Goal: Information Seeking & Learning: Stay updated

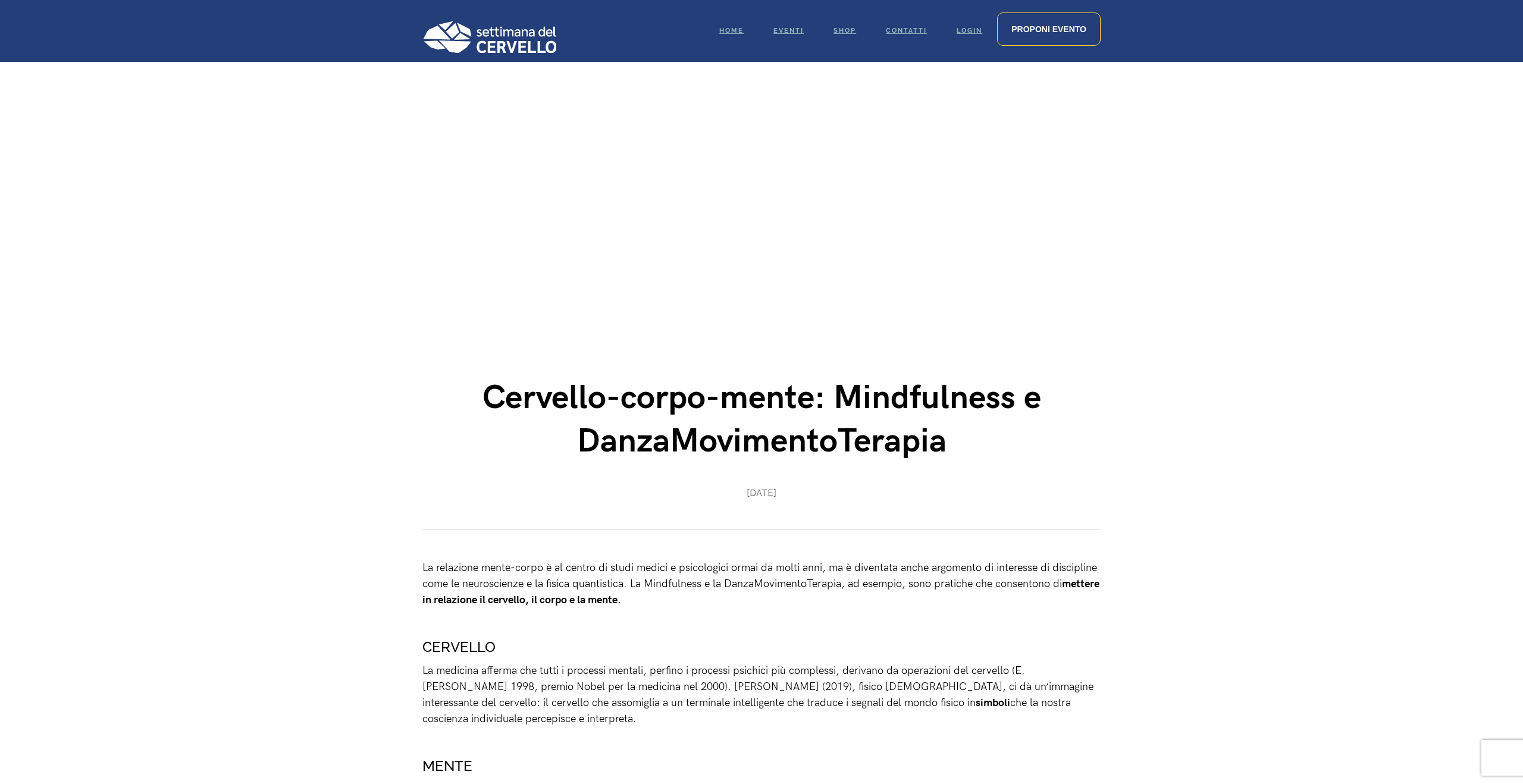
click at [495, 53] on img at bounding box center [489, 37] width 134 height 32
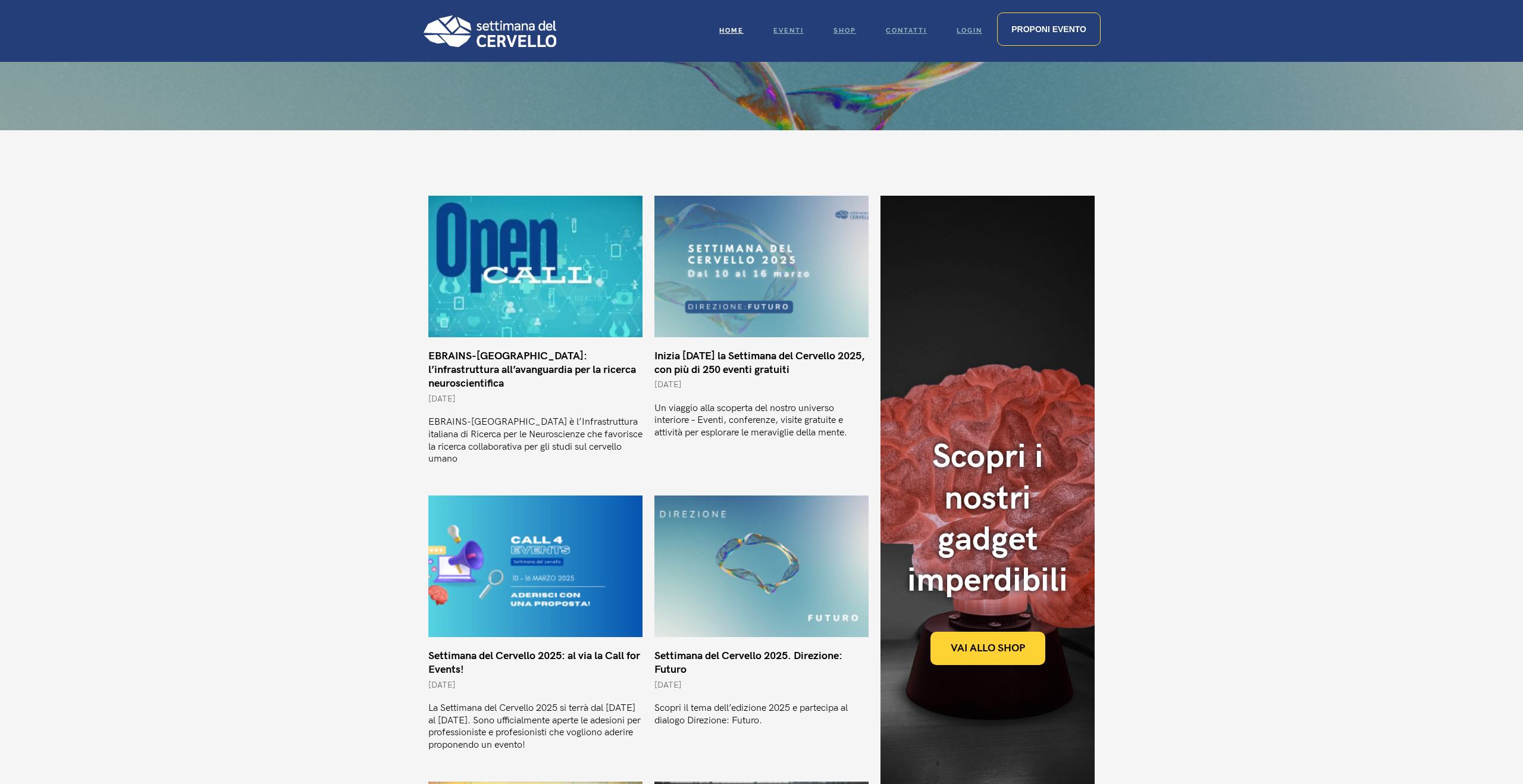
scroll to position [128, 0]
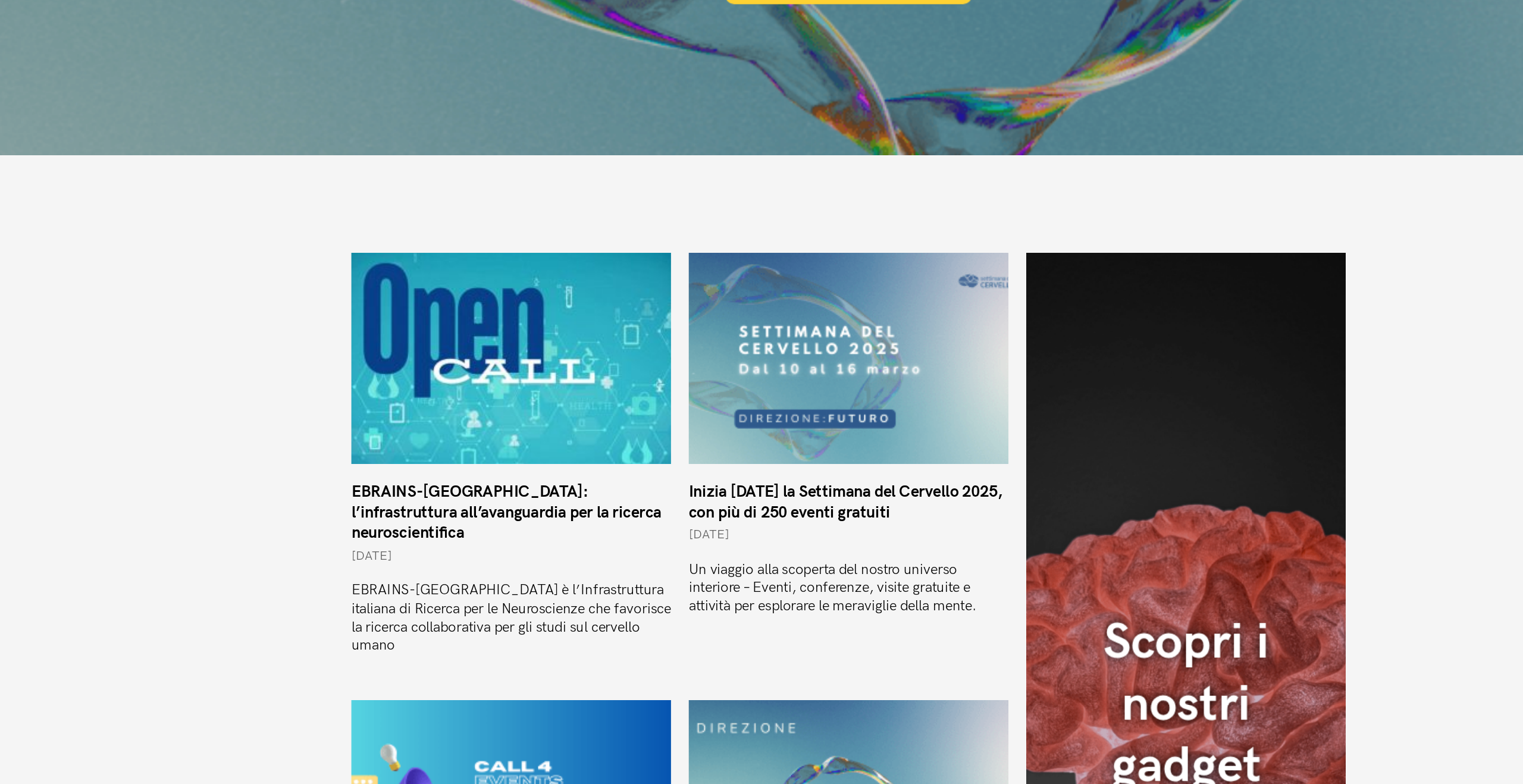
click at [756, 518] on link "Inizia oggi la Settimana del Cervello 2025, con più di 250 eventi gratuiti" at bounding box center [760, 524] width 210 height 26
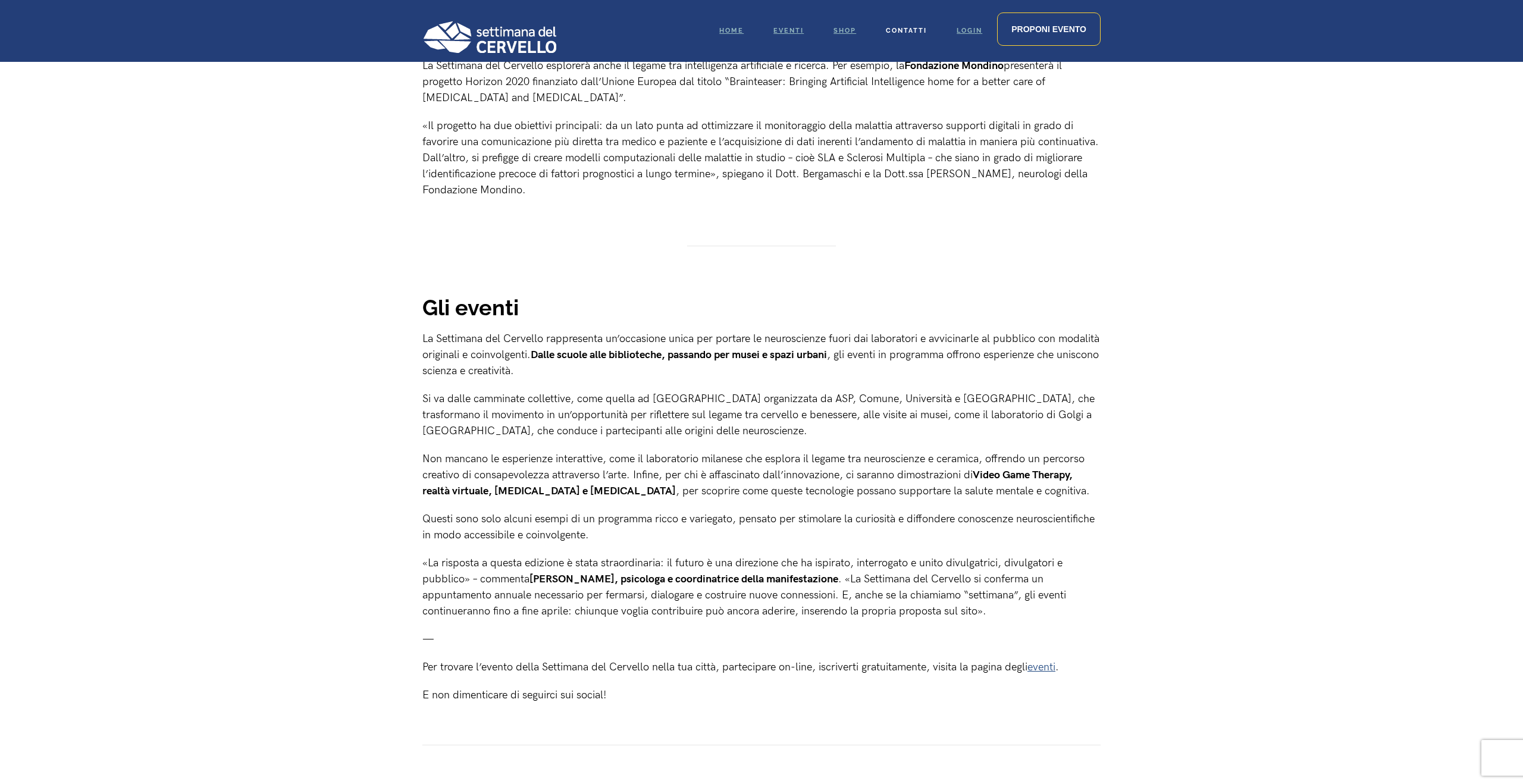
scroll to position [744, 0]
